Goal: Task Accomplishment & Management: Manage account settings

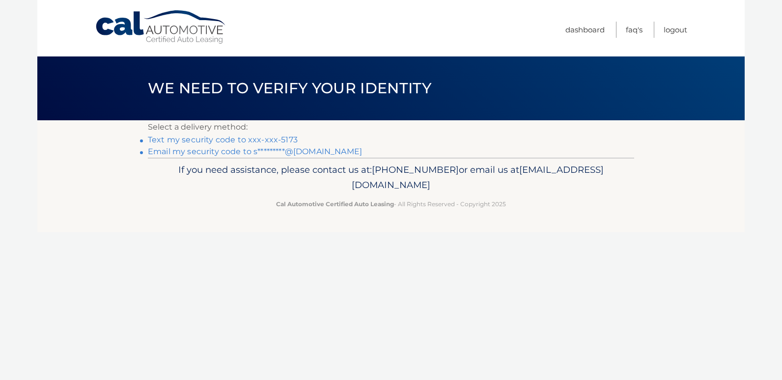
click at [210, 140] on link "Text my security code to xxx-xxx-5173" at bounding box center [223, 139] width 150 height 9
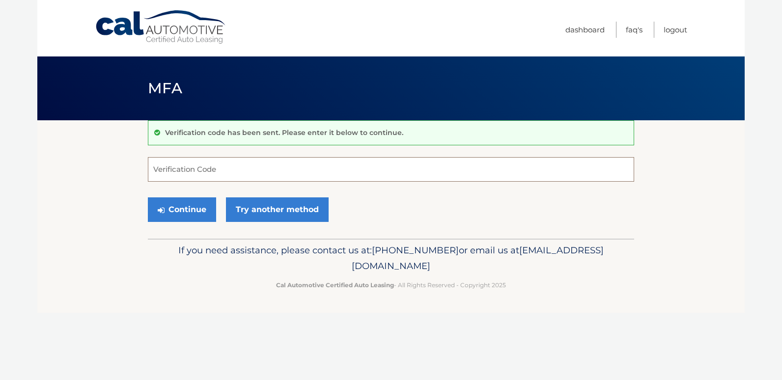
click at [194, 172] on input "Verification Code" at bounding box center [391, 169] width 486 height 25
type input "488121"
click at [185, 210] on button "Continue" at bounding box center [182, 209] width 68 height 25
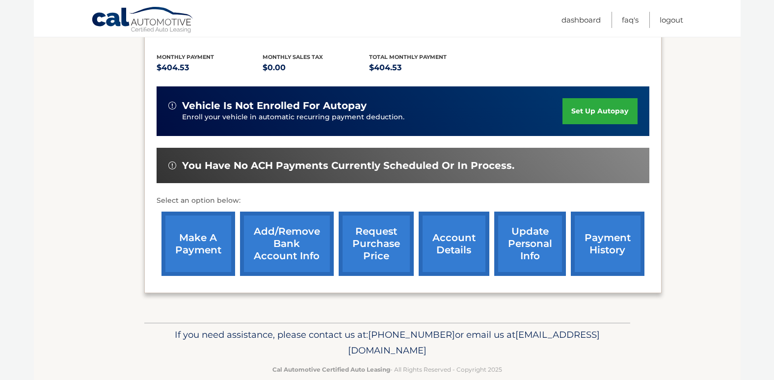
scroll to position [215, 0]
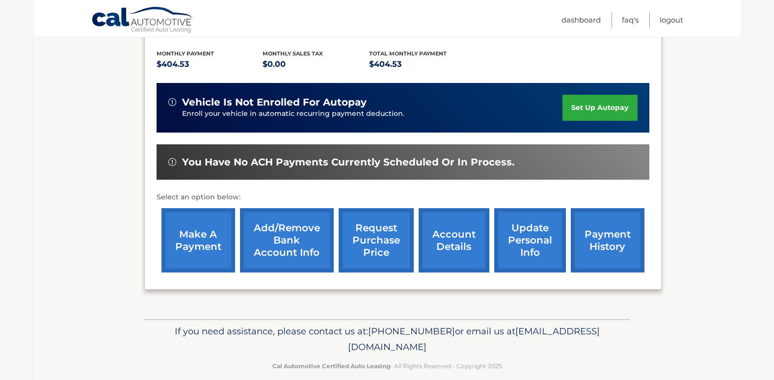
click at [591, 225] on link "payment history" at bounding box center [608, 240] width 74 height 64
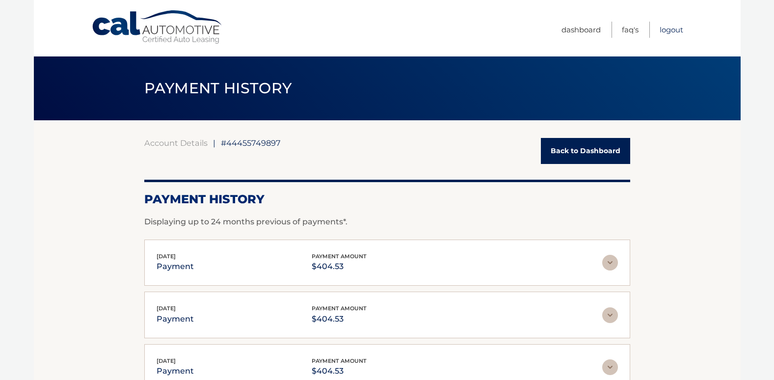
click at [667, 31] on link "Logout" at bounding box center [672, 30] width 24 height 16
